Goal: Task Accomplishment & Management: Use online tool/utility

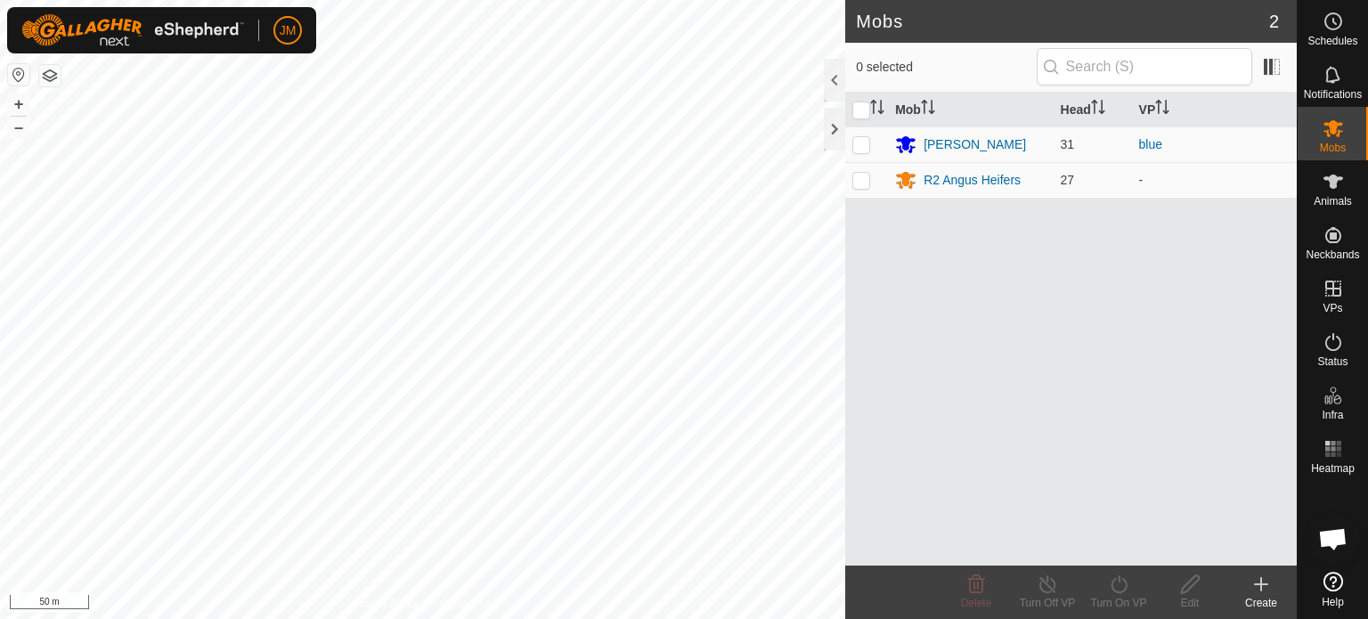
scroll to position [1233, 0]
click at [871, 142] on td at bounding box center [866, 144] width 43 height 36
checkbox input "true"
click at [1042, 585] on icon at bounding box center [1048, 584] width 22 height 21
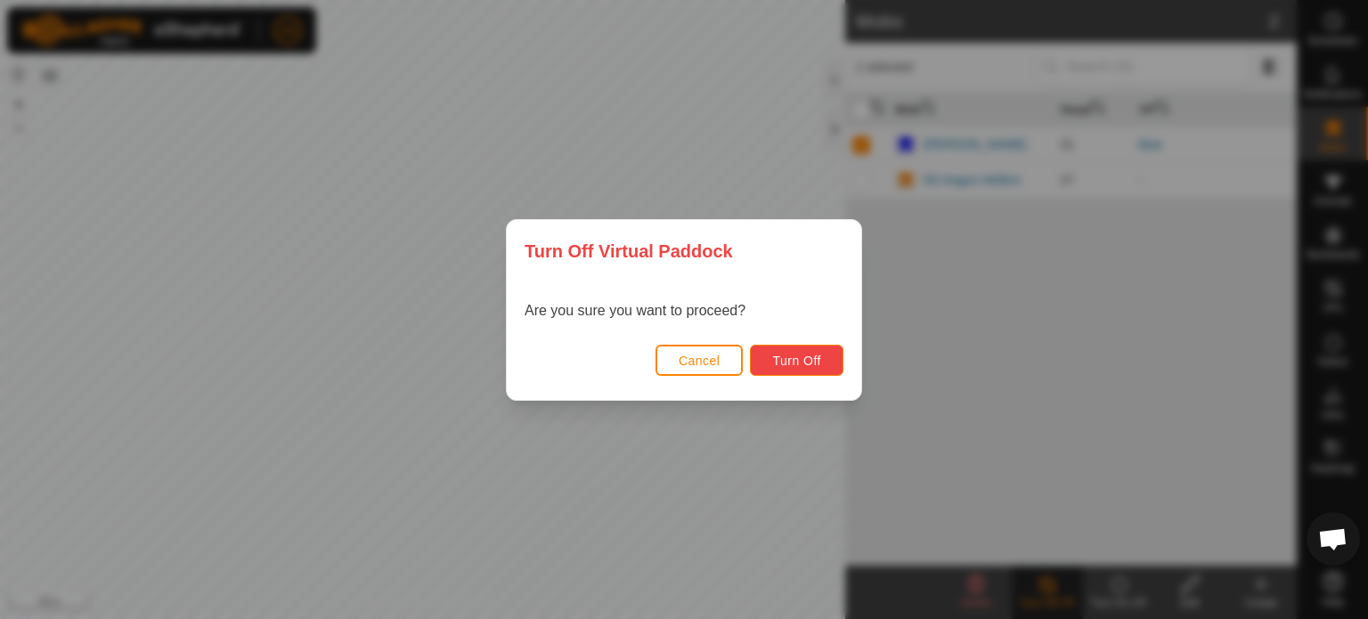
click at [771, 363] on button "Turn Off" at bounding box center [797, 360] width 94 height 31
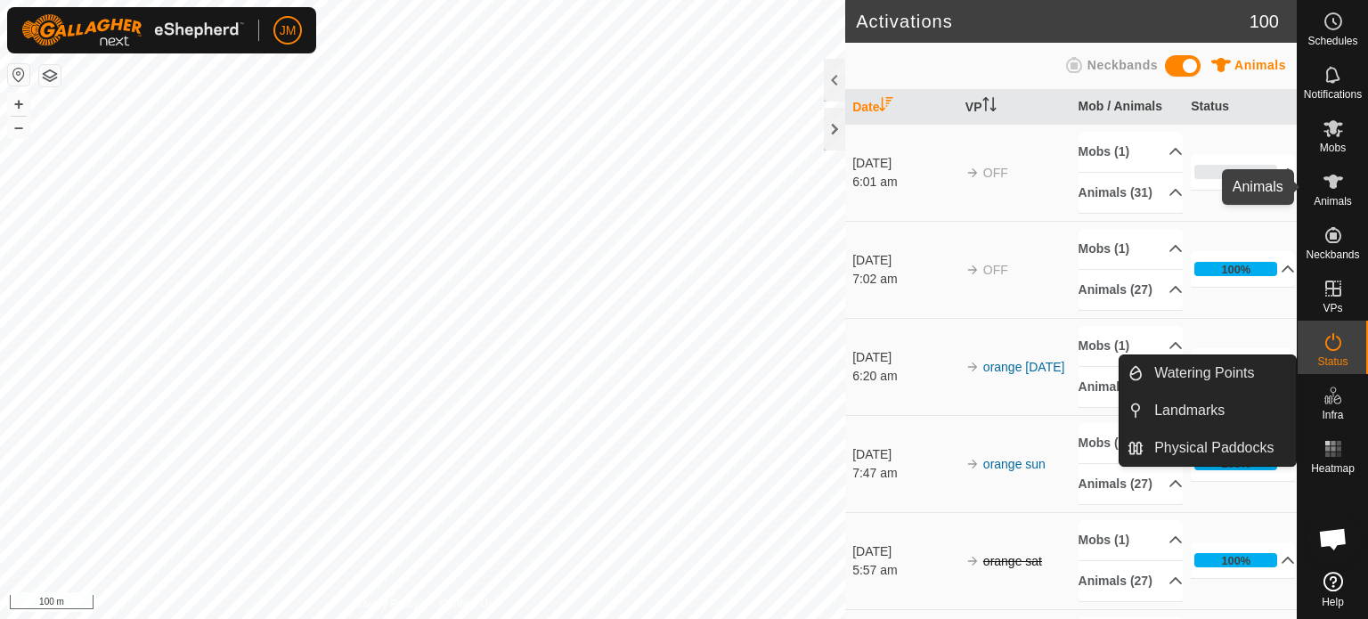
click at [1333, 183] on icon at bounding box center [1334, 182] width 20 height 14
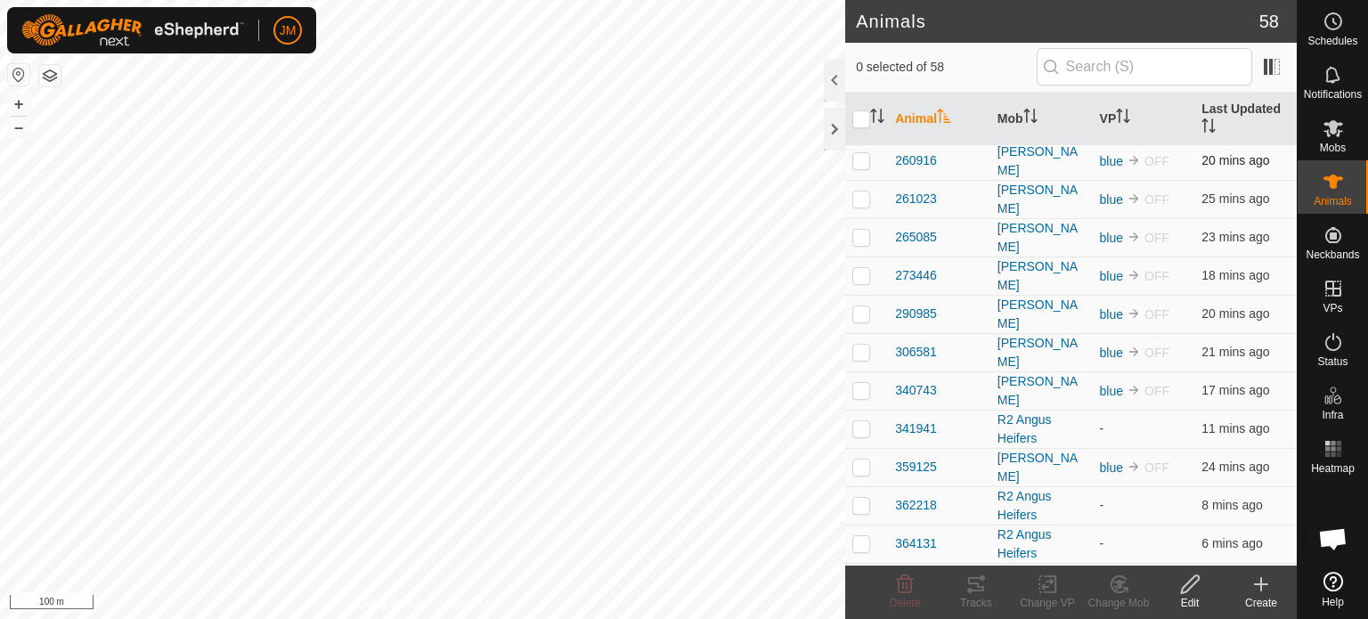
scroll to position [624, 0]
